Goal: Transaction & Acquisition: Purchase product/service

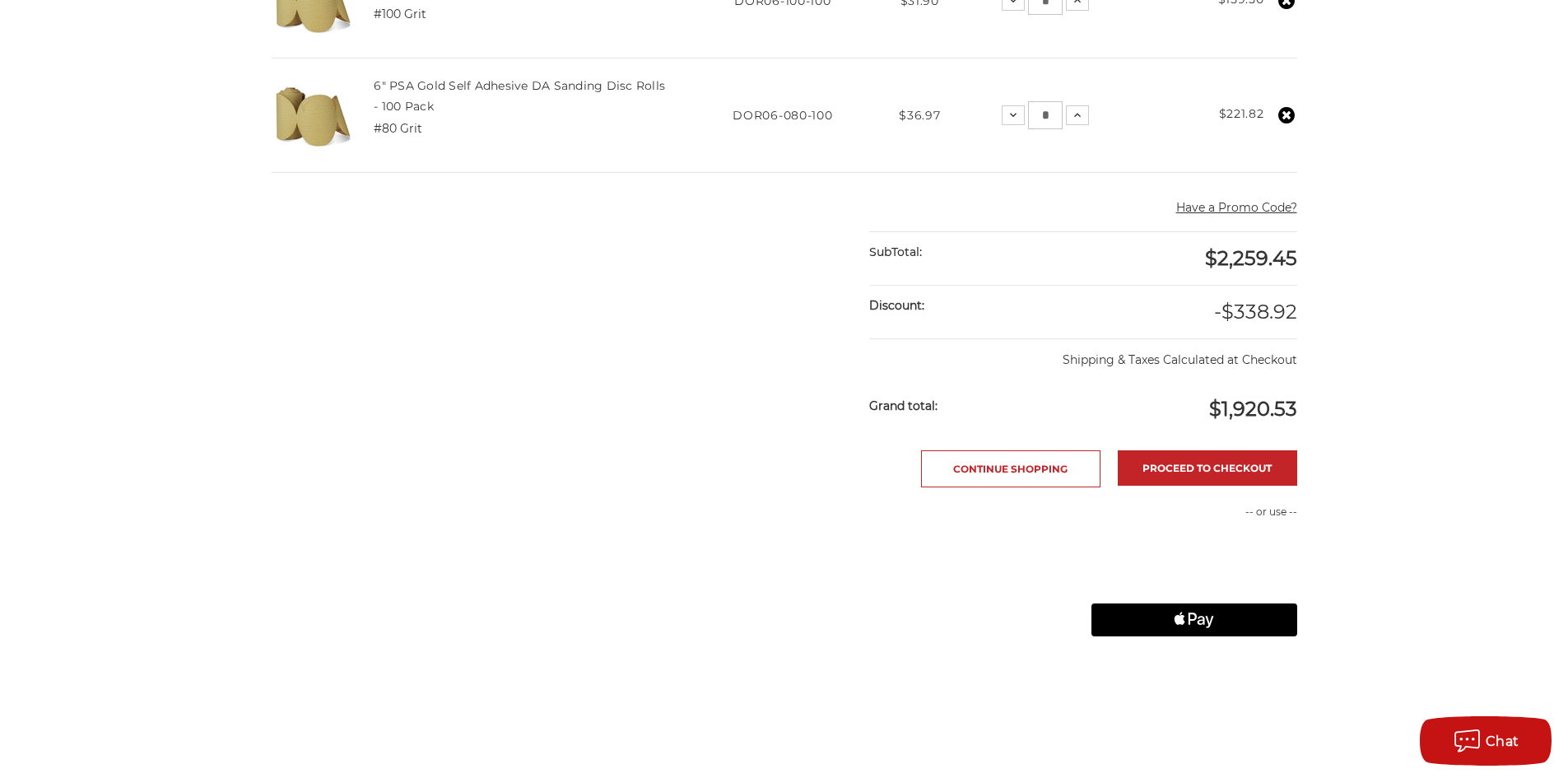
scroll to position [1153, 0]
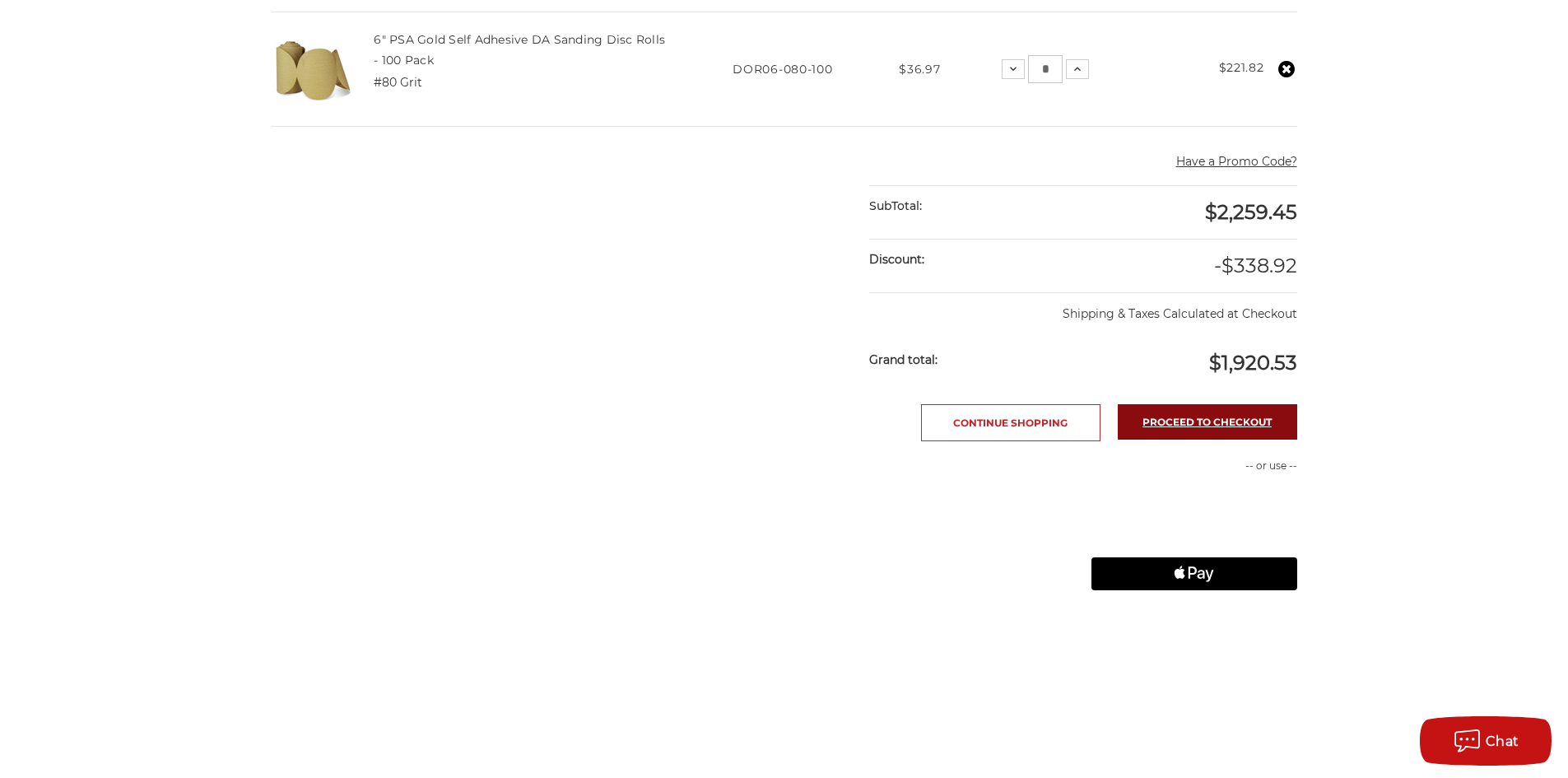
click at [1161, 422] on link "Proceed to checkout" at bounding box center [1207, 422] width 179 height 35
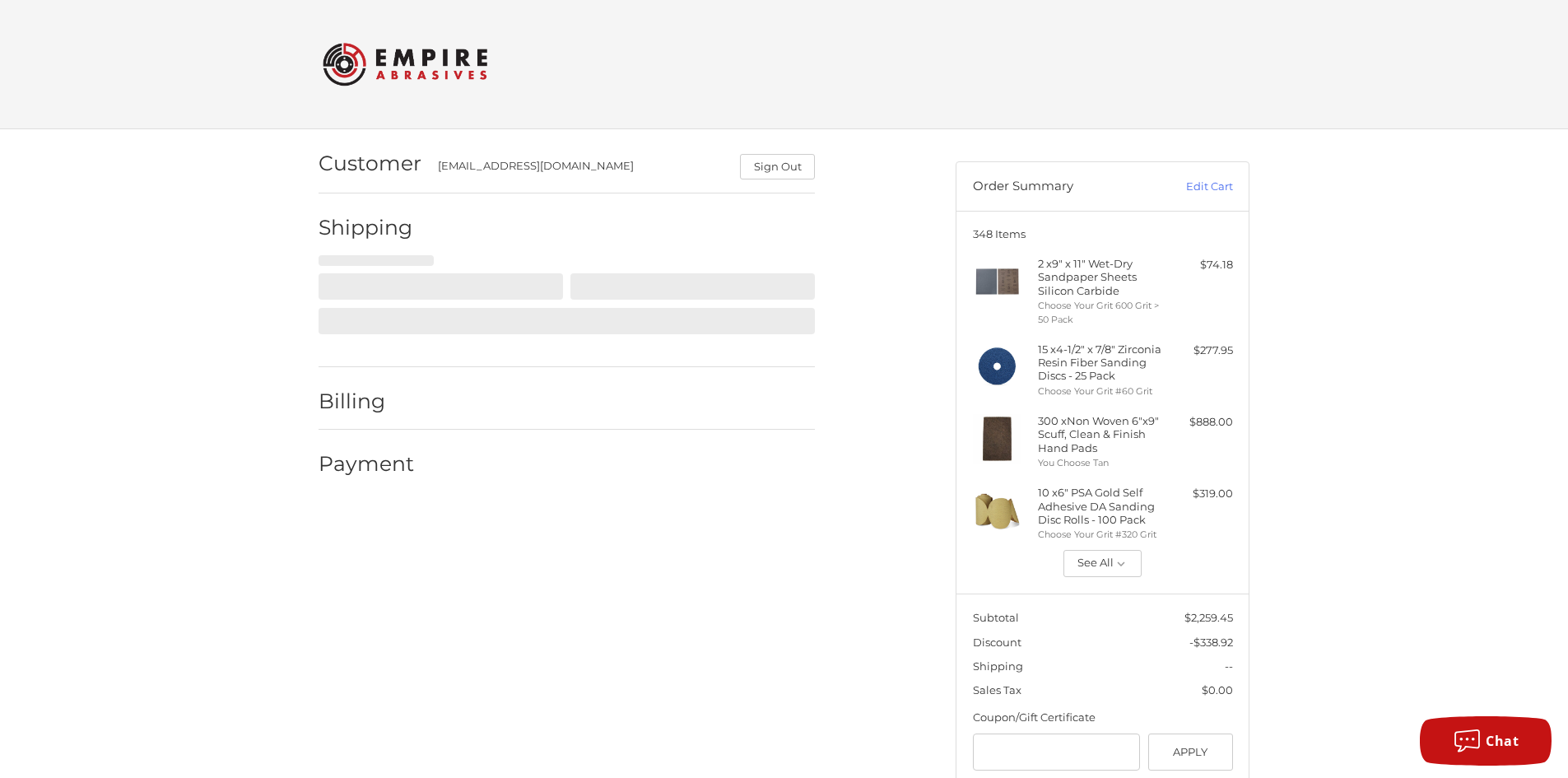
scroll to position [38, 0]
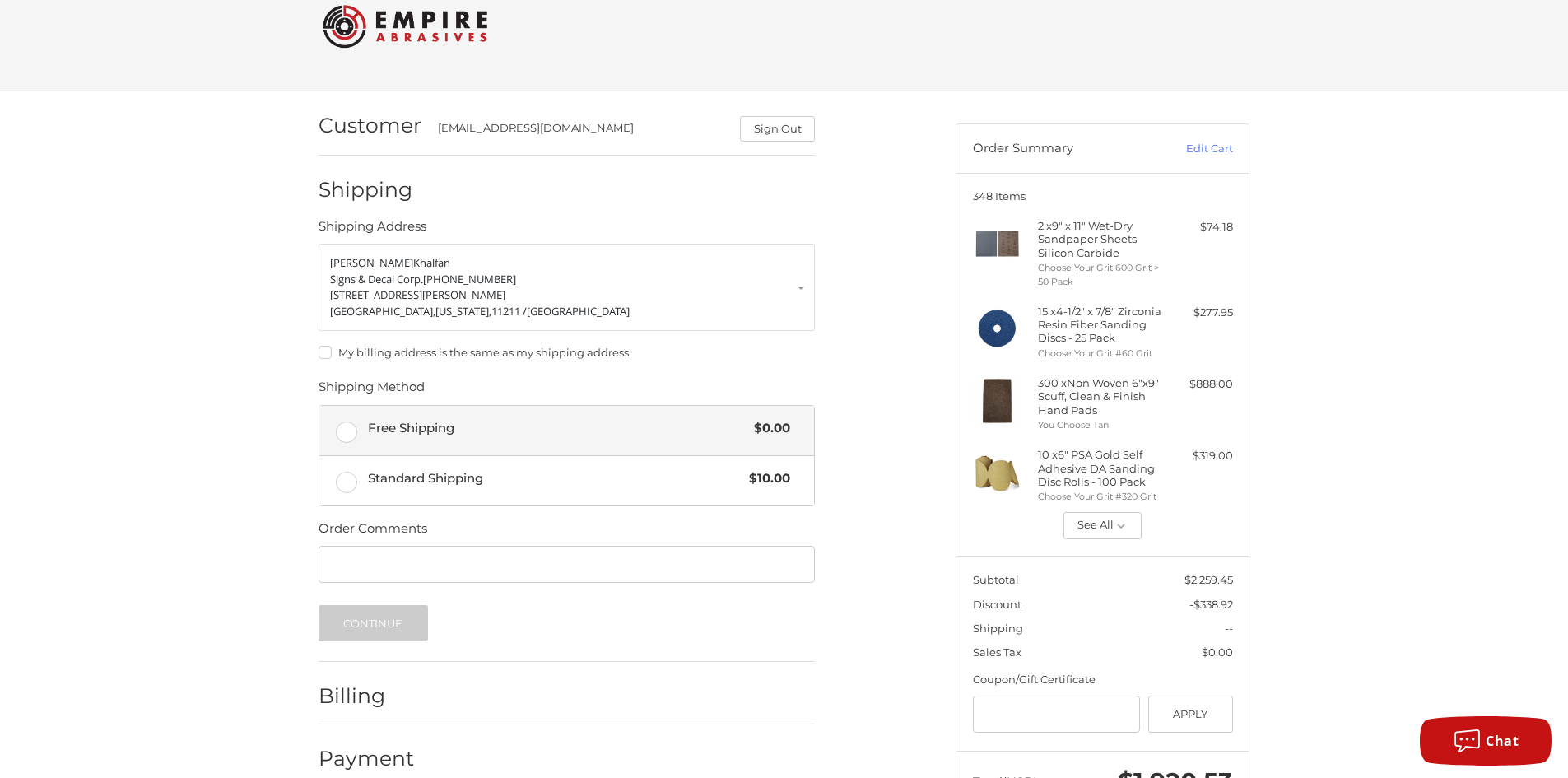
click at [341, 431] on label "Free Shipping $0.00" at bounding box center [566, 430] width 495 height 50
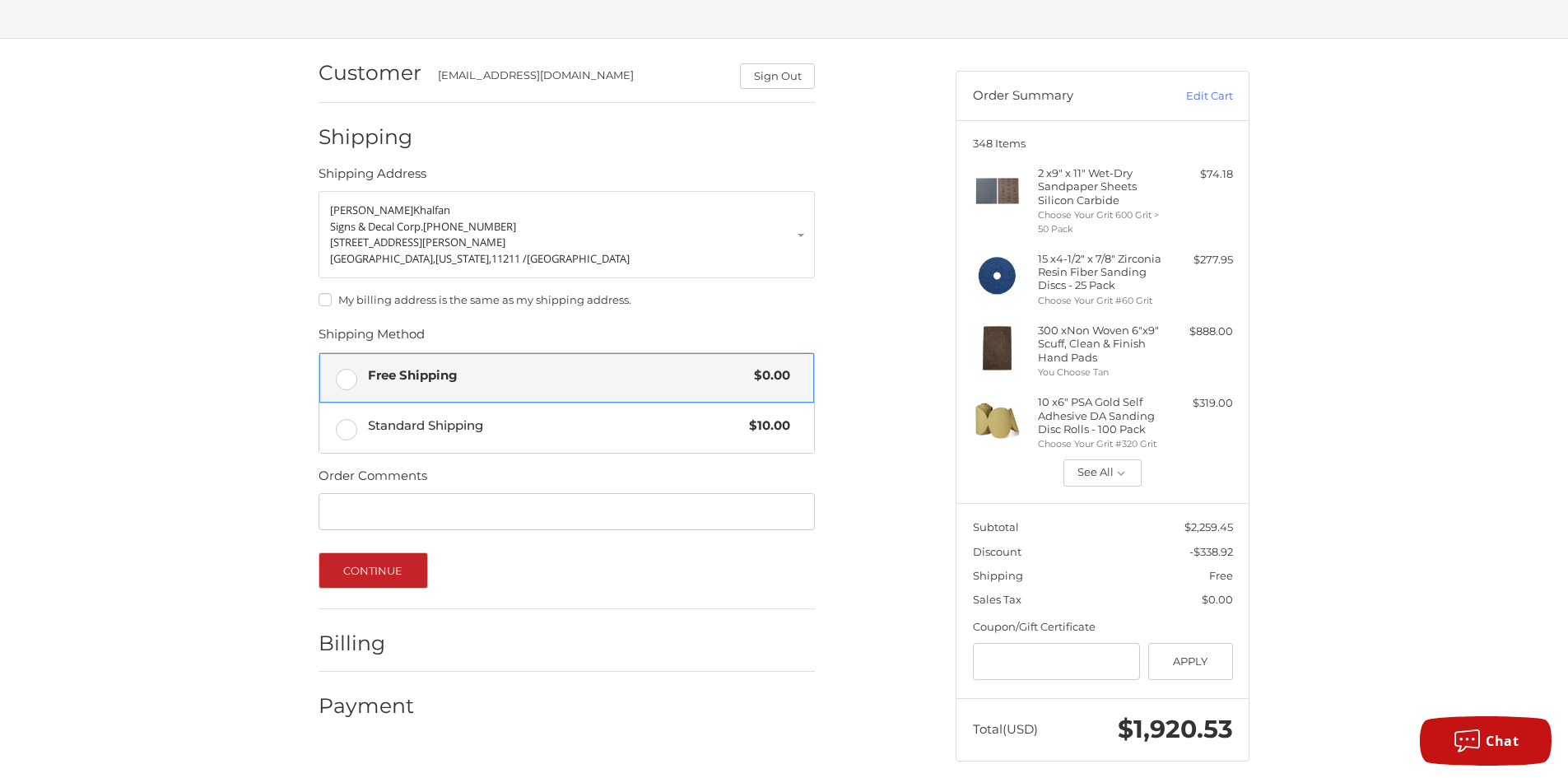
scroll to position [119, 0]
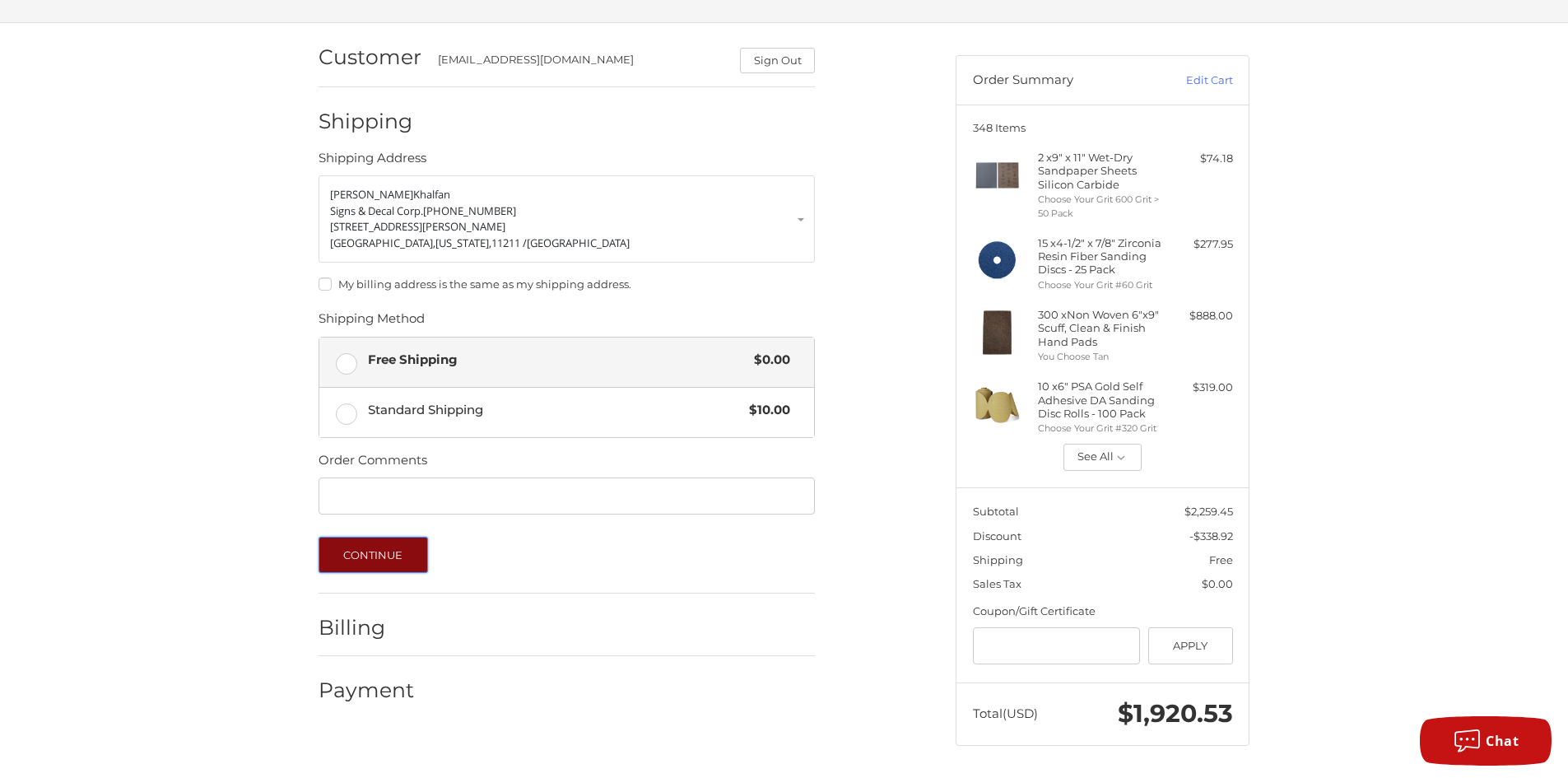
click at [377, 548] on button "Continue" at bounding box center [373, 555] width 109 height 36
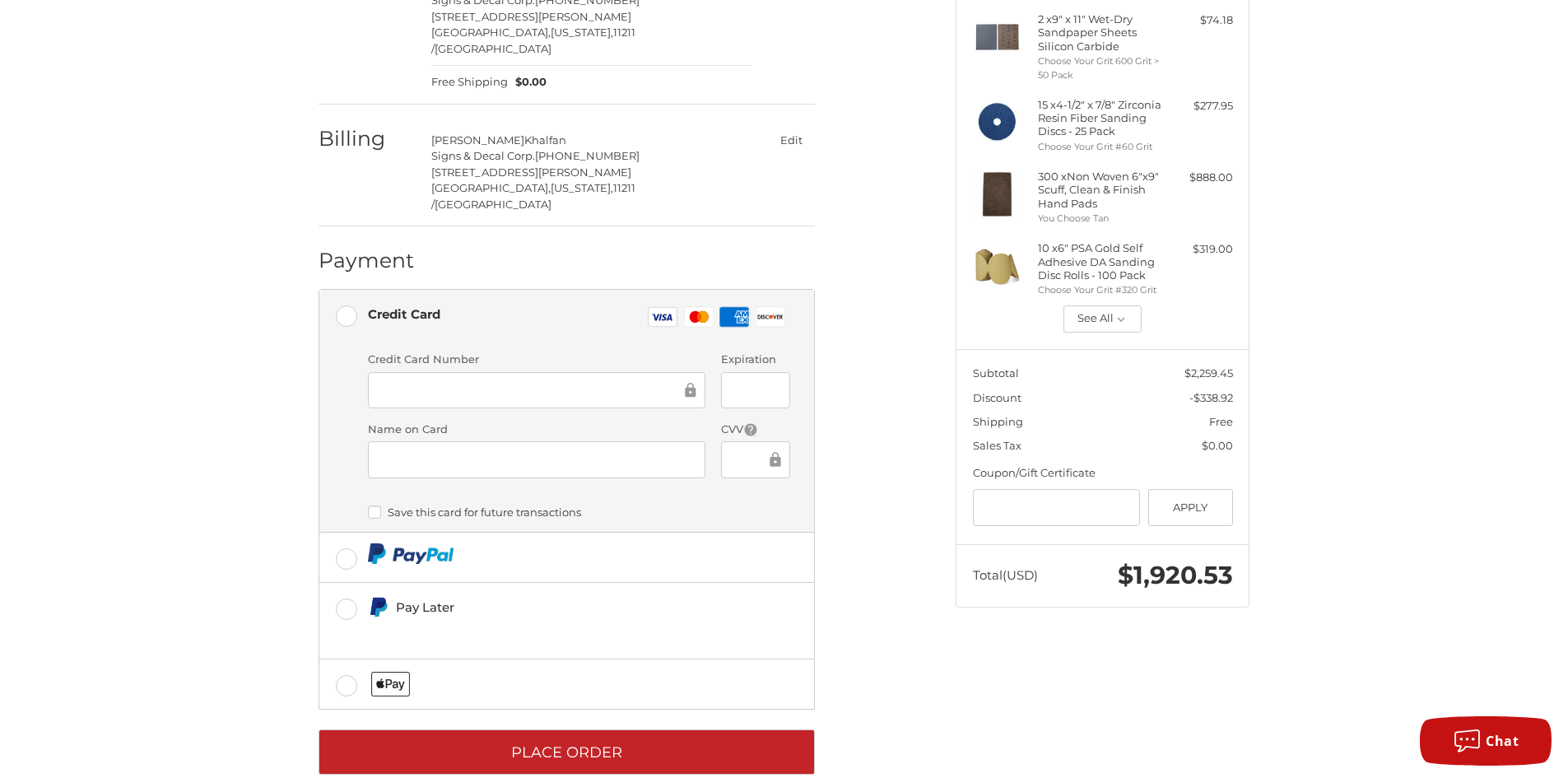
scroll to position [245, 0]
click at [1094, 333] on button "See All" at bounding box center [1102, 318] width 78 height 28
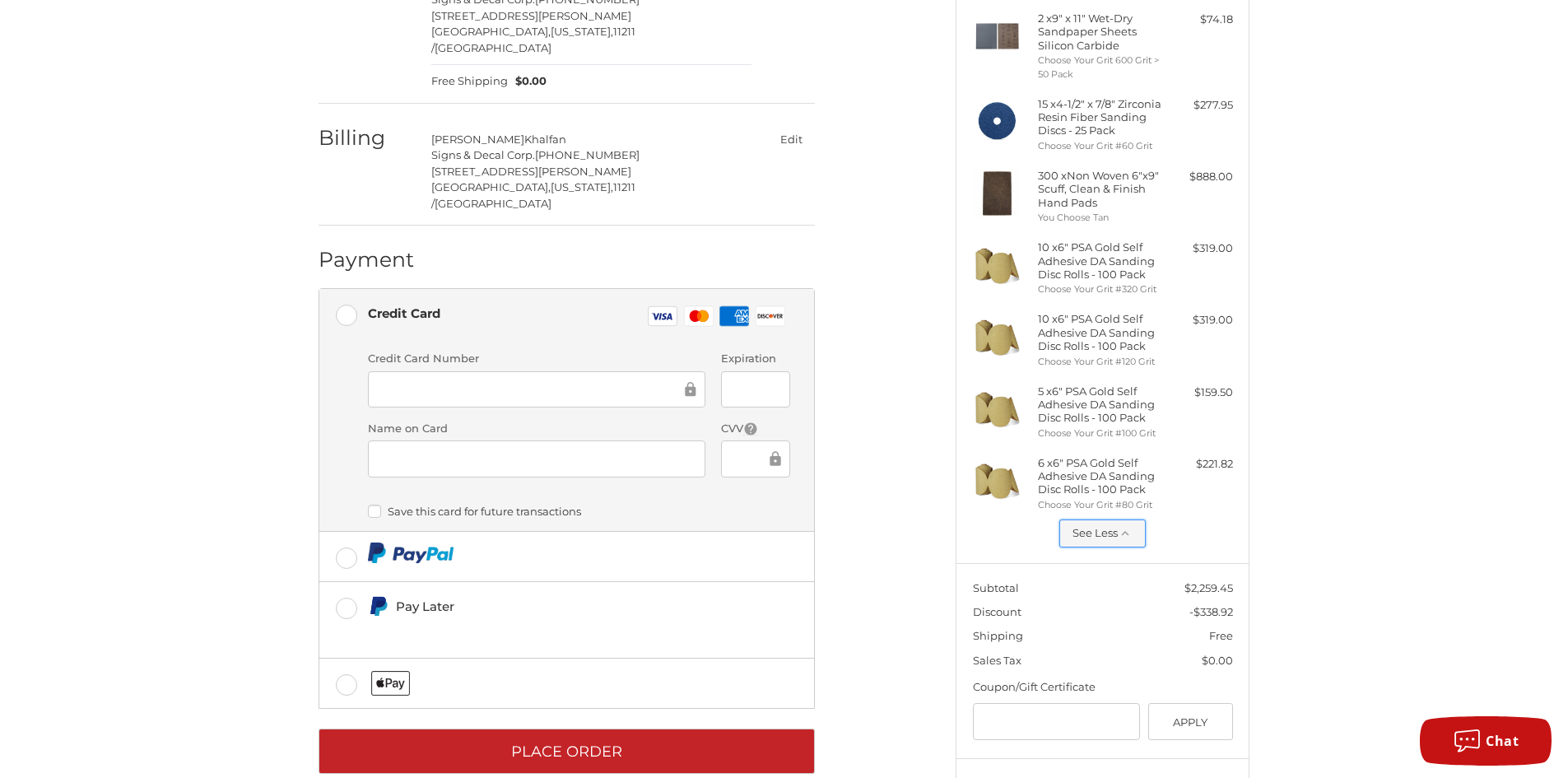
scroll to position [0, 0]
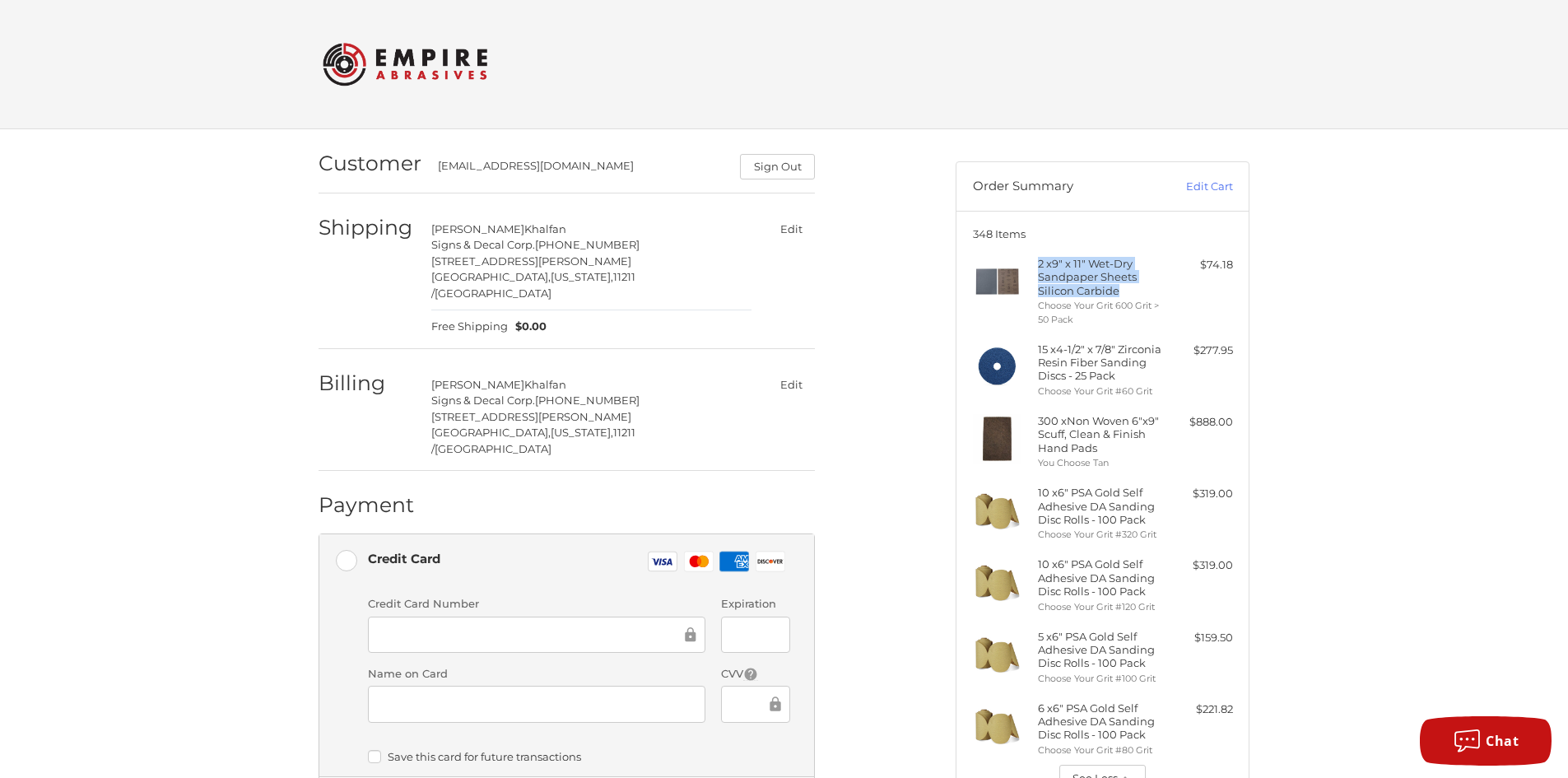
drag, startPoint x: 1037, startPoint y: 265, endPoint x: 1123, endPoint y: 294, distance: 90.8
click at [1123, 294] on h4 "2 x 9" x 11" Wet-Dry Sandpaper Sheets Silicon Carbide" at bounding box center [1100, 277] width 126 height 41
copy h4 "2 x 9" x 11" Wet-Dry Sandpaper Sheets Silicon Carbide"
drag, startPoint x: 1040, startPoint y: 348, endPoint x: 1070, endPoint y: 387, distance: 49.2
click at [1070, 383] on h4 "15 x 4-1/2" x 7/8" Zirconia Resin Fiber Sanding Discs - 25 Pack" at bounding box center [1100, 362] width 126 height 41
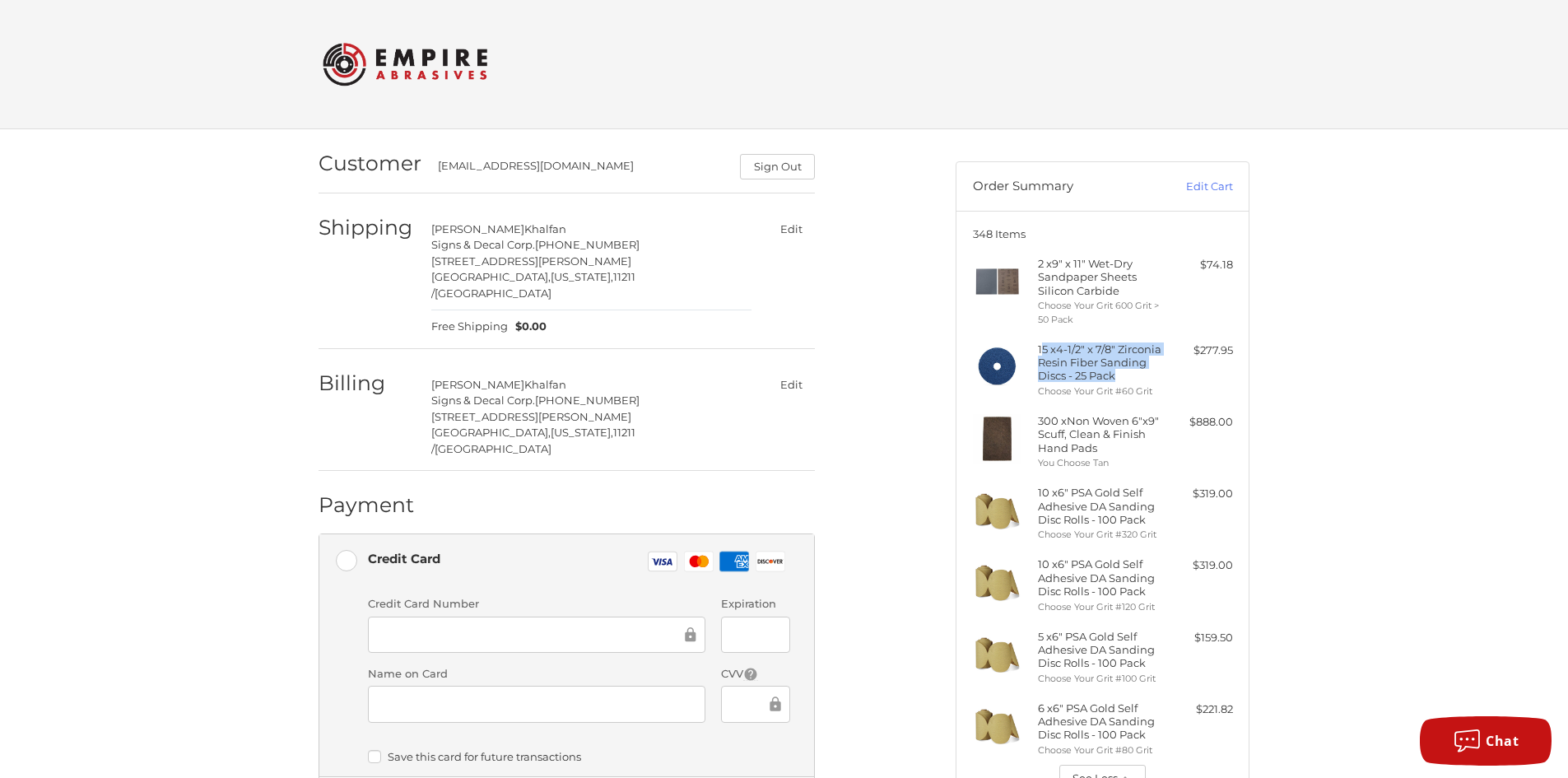
drag, startPoint x: 1053, startPoint y: 369, endPoint x: 1068, endPoint y: 344, distance: 29.2
click at [1068, 346] on h4 "15 x 4-1/2" x 7/8" Zirconia Resin Fiber Sanding Discs - 25 Pack" at bounding box center [1100, 362] width 126 height 41
drag, startPoint x: 1034, startPoint y: 344, endPoint x: 1067, endPoint y: 394, distance: 59.9
click at [1067, 394] on div "15 x 4-1/2" x 7/8" Zirconia Resin Fiber Sanding Discs - 25 Pack Choose Your Gri…" at bounding box center [1102, 370] width 260 height 56
copy div "15 x 4-1/2" x 7/8" Zirconia Resin Fiber Sanding Discs - 25 Pack"
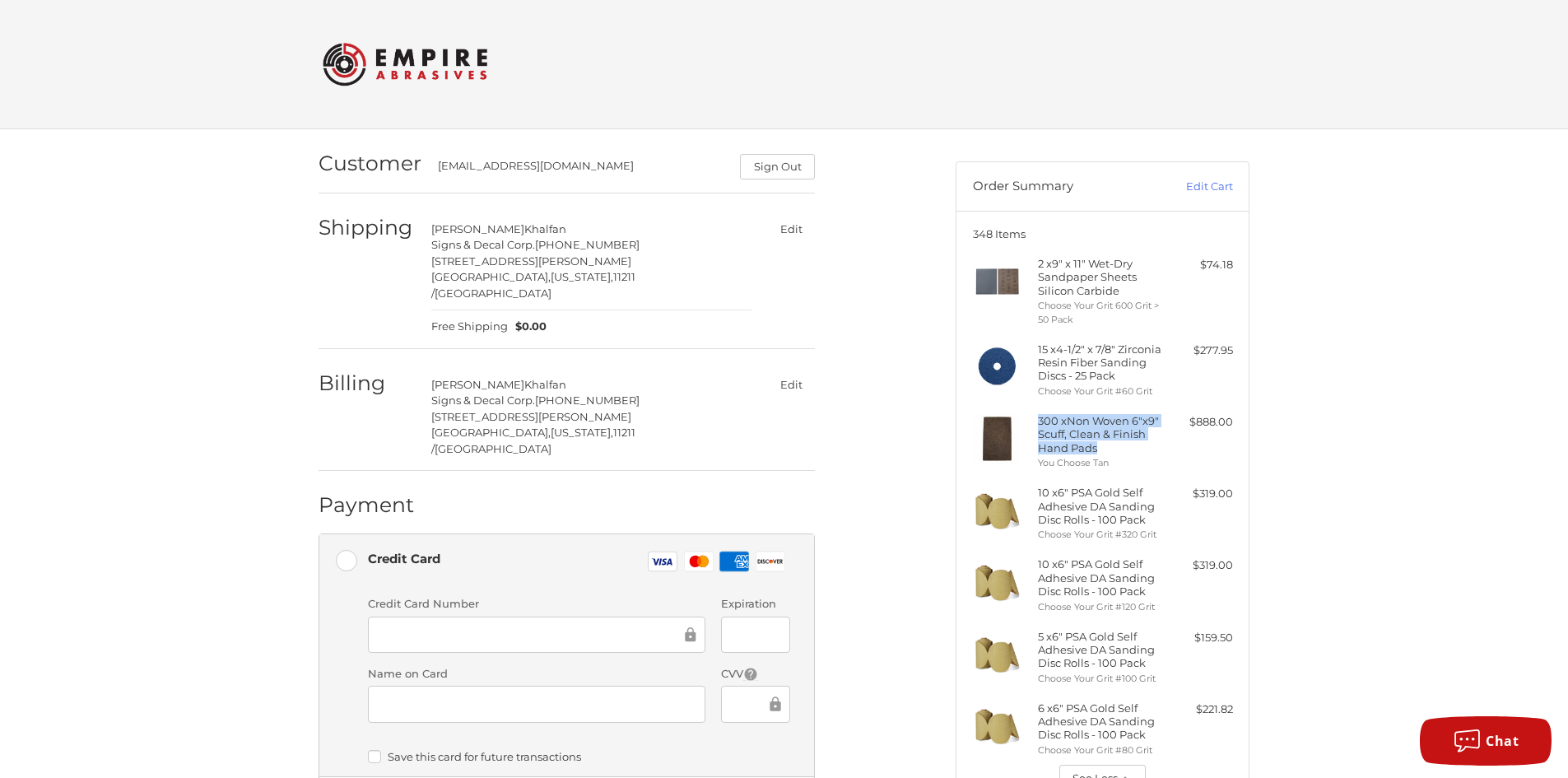
drag, startPoint x: 1038, startPoint y: 432, endPoint x: 1097, endPoint y: 460, distance: 65.3
click at [1097, 454] on h4 "300 x Non Woven 6"x9" Scuff, Clean & Finish Hand Pads" at bounding box center [1100, 434] width 126 height 41
copy h4 "300 x Non Woven 6"x9" Scuff, Clean & Finish Hand Pads"
drag, startPoint x: 1037, startPoint y: 502, endPoint x: 1146, endPoint y: 531, distance: 112.8
click at [1146, 526] on h4 "10 x 6" PSA Gold Self Adhesive DA Sanding Disc Rolls - 100 Pack" at bounding box center [1100, 506] width 126 height 41
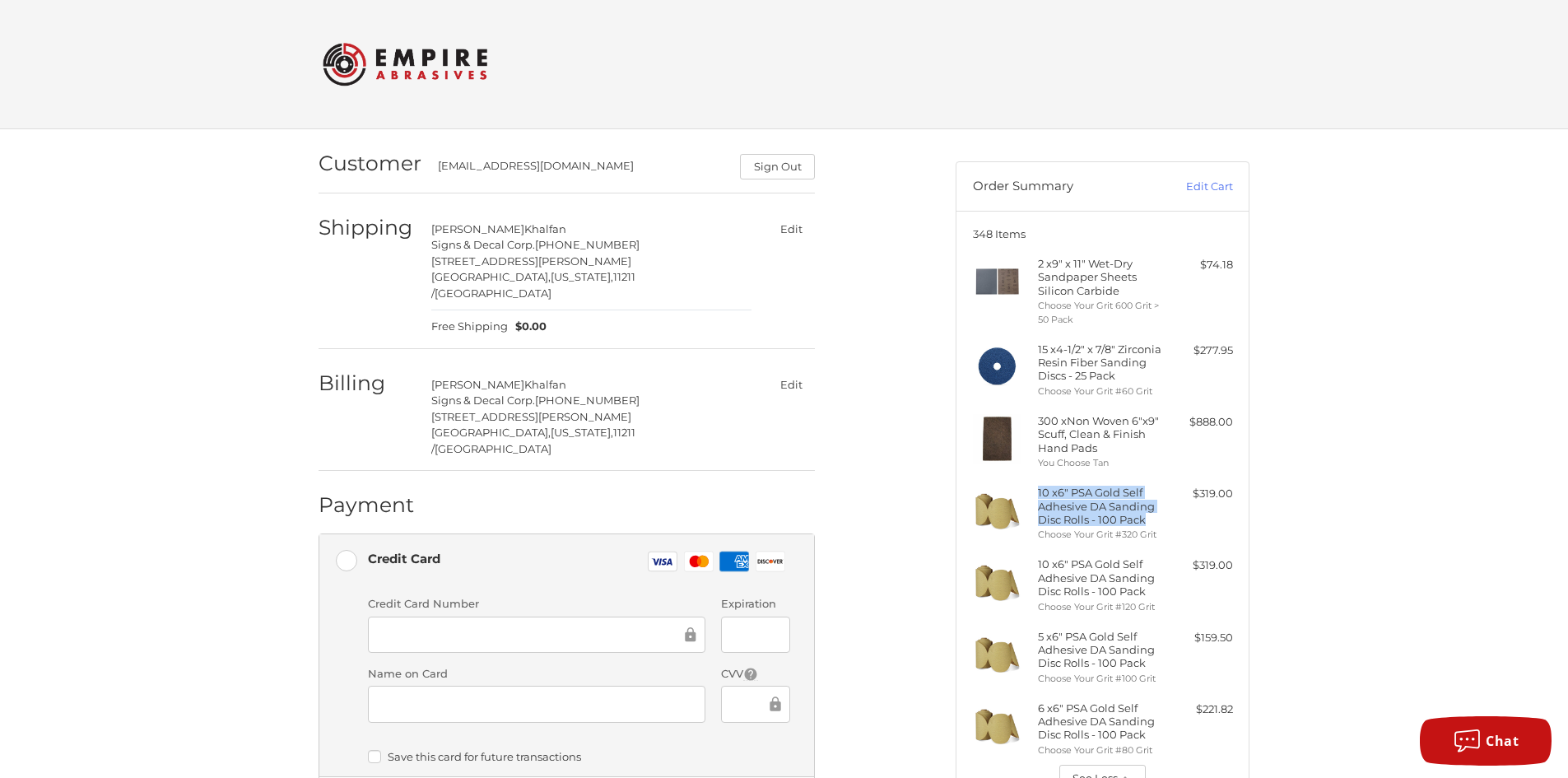
copy h4 "10 x 6" PSA Gold Self Adhesive DA Sanding Disc Rolls - 100 Pack"
